Goal: Information Seeking & Learning: Check status

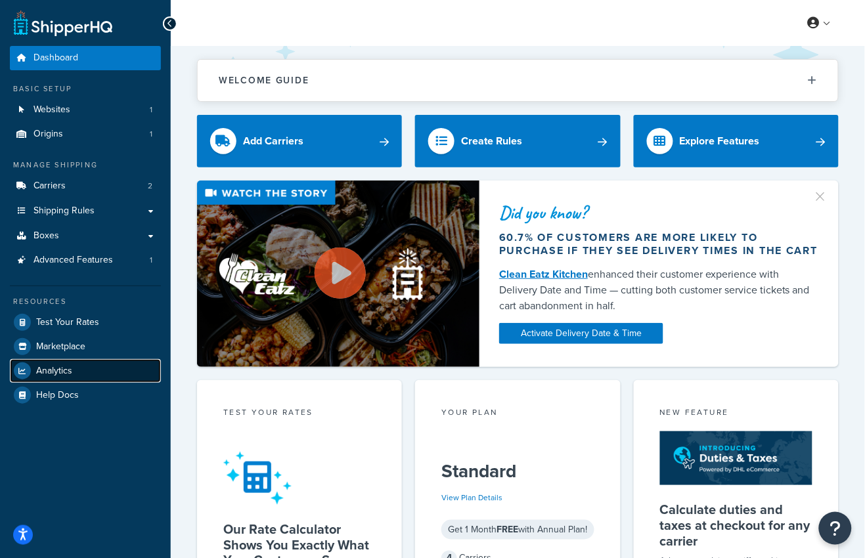
click at [62, 375] on span "Analytics" at bounding box center [54, 371] width 36 height 11
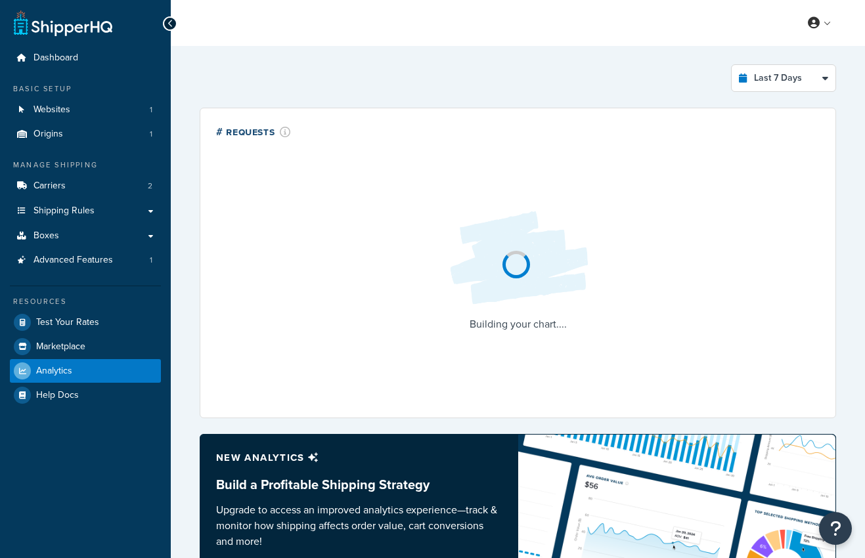
select select "last_7_days"
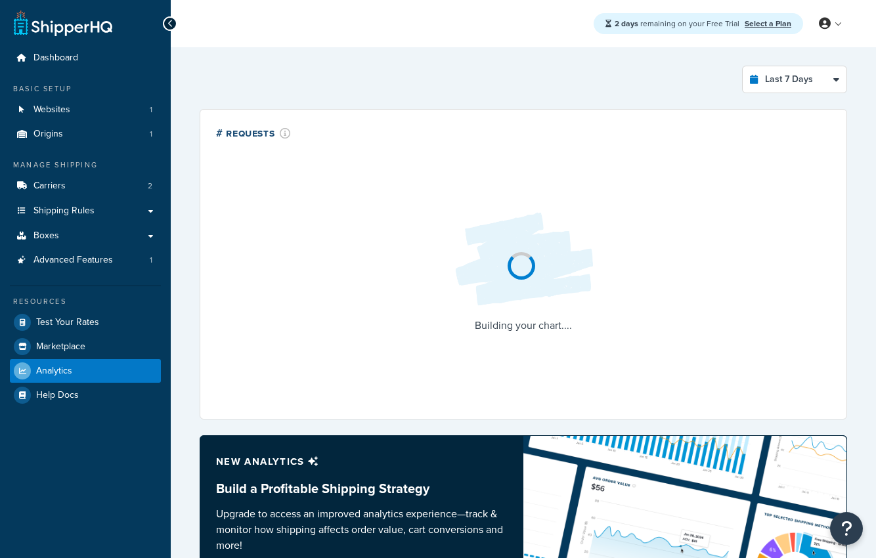
select select "last_7_days"
